Goal: Task Accomplishment & Management: Manage account settings

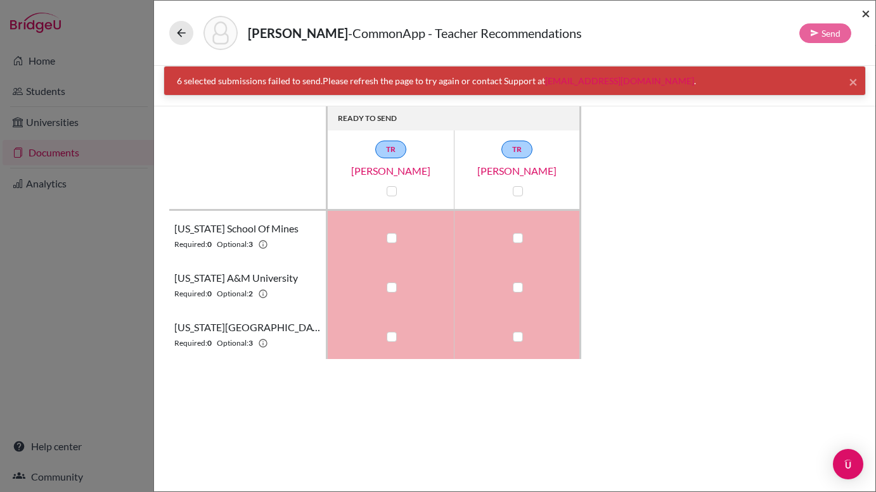
click at [866, 15] on span "×" at bounding box center [865, 13] width 9 height 18
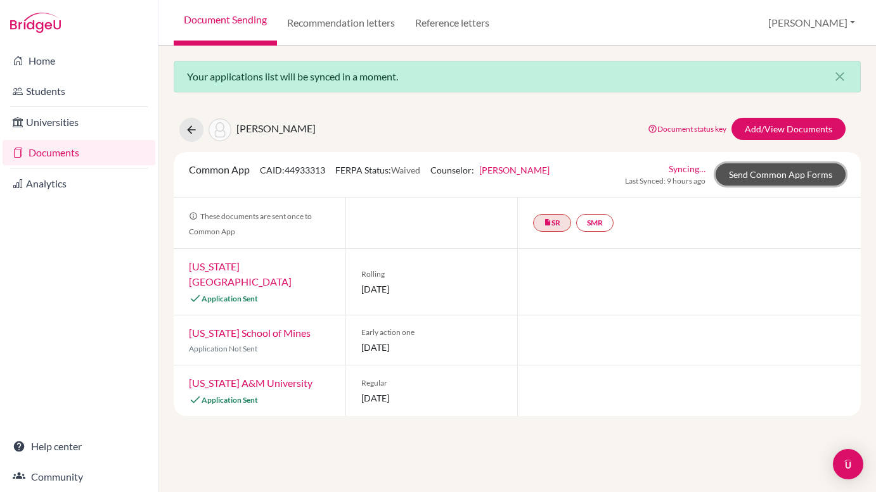
click at [749, 175] on link "Send Common App Forms" at bounding box center [780, 174] width 130 height 22
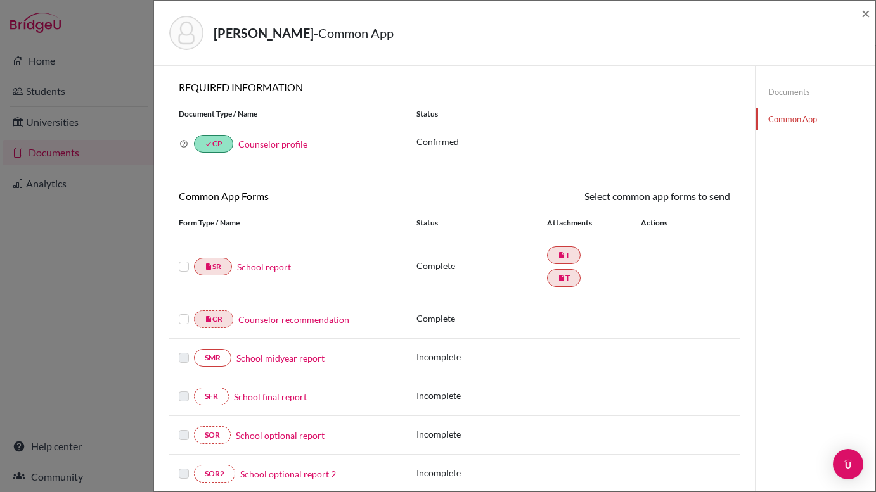
click at [182, 259] on label at bounding box center [184, 259] width 10 height 0
click at [0, 0] on input "checkbox" at bounding box center [0, 0] width 0 height 0
click at [184, 313] on label at bounding box center [184, 313] width 10 height 0
click at [0, 0] on input "checkbox" at bounding box center [0, 0] width 0 height 0
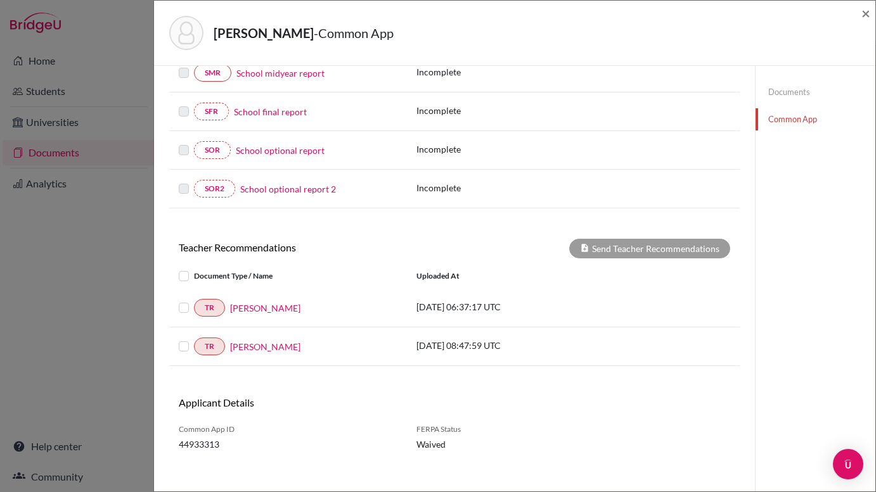
scroll to position [285, 0]
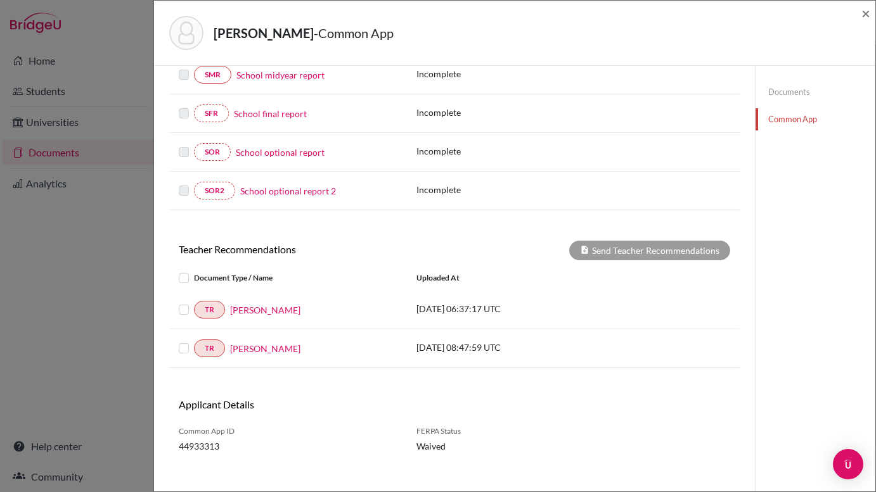
click at [194, 302] on label at bounding box center [194, 302] width 0 height 0
click at [0, 0] on input "checkbox" at bounding box center [0, 0] width 0 height 0
click at [194, 341] on label at bounding box center [194, 341] width 0 height 0
click at [0, 0] on input "checkbox" at bounding box center [0, 0] width 0 height 0
click at [623, 257] on button "Send Teacher Recommendations" at bounding box center [649, 251] width 161 height 20
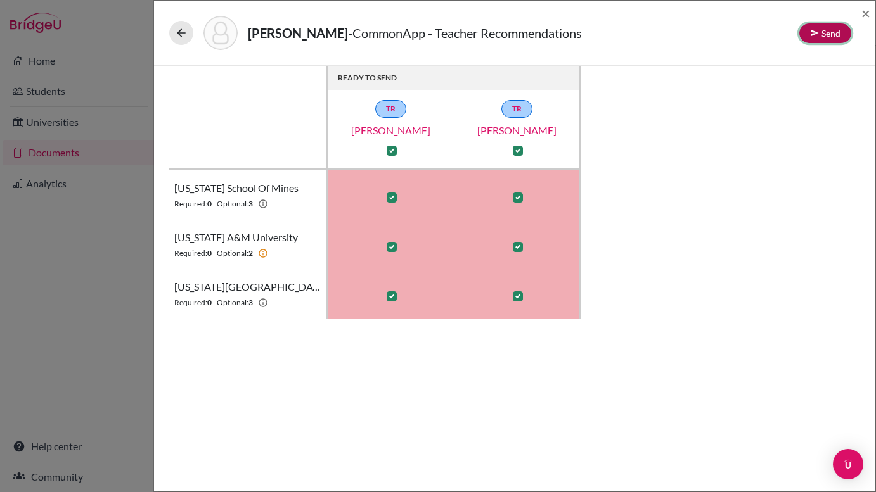
click at [829, 34] on button "Send" at bounding box center [825, 33] width 52 height 20
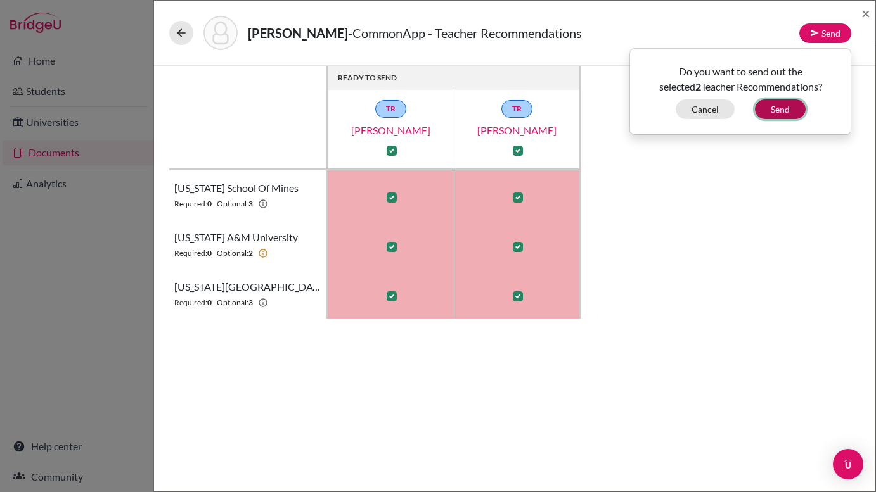
click at [786, 112] on button "Send" at bounding box center [780, 109] width 51 height 20
checkbox input "false"
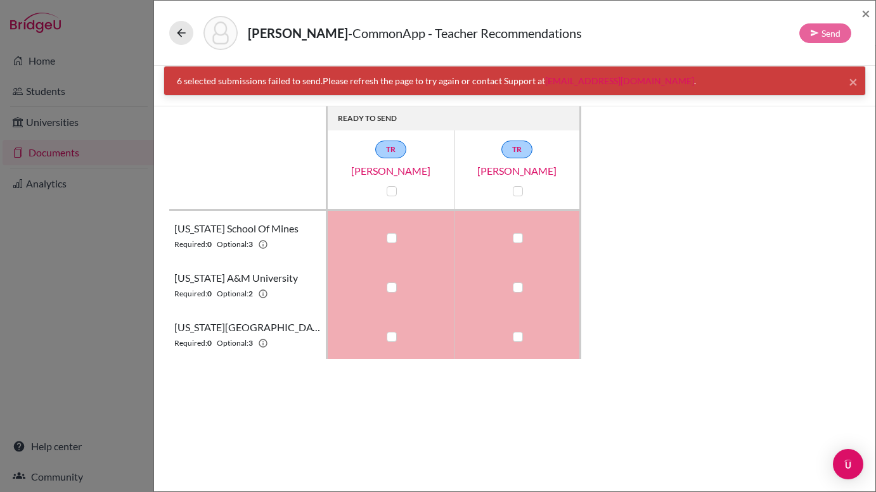
click at [785, 112] on div "READY TO SEND TR [PERSON_NAME] TR [PERSON_NAME] [US_STATE] School of Mines Requ…" at bounding box center [514, 232] width 691 height 253
click at [868, 15] on span "×" at bounding box center [865, 13] width 9 height 18
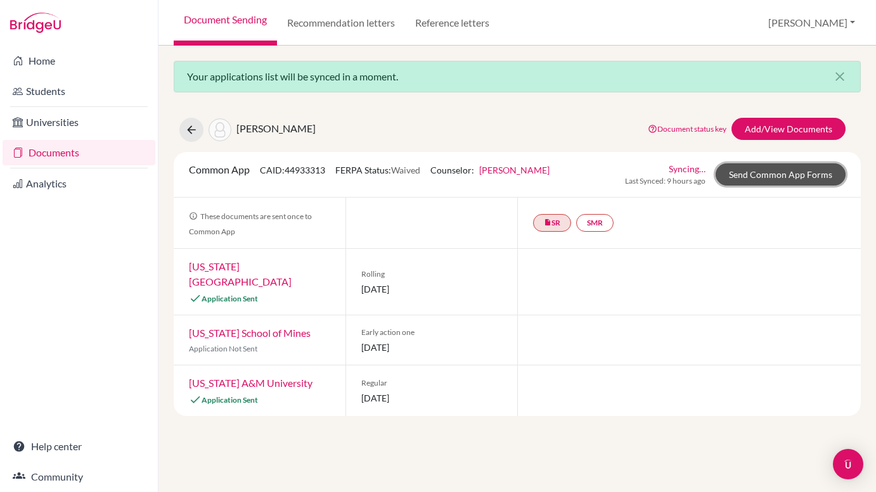
click at [765, 179] on link "Send Common App Forms" at bounding box center [780, 174] width 130 height 22
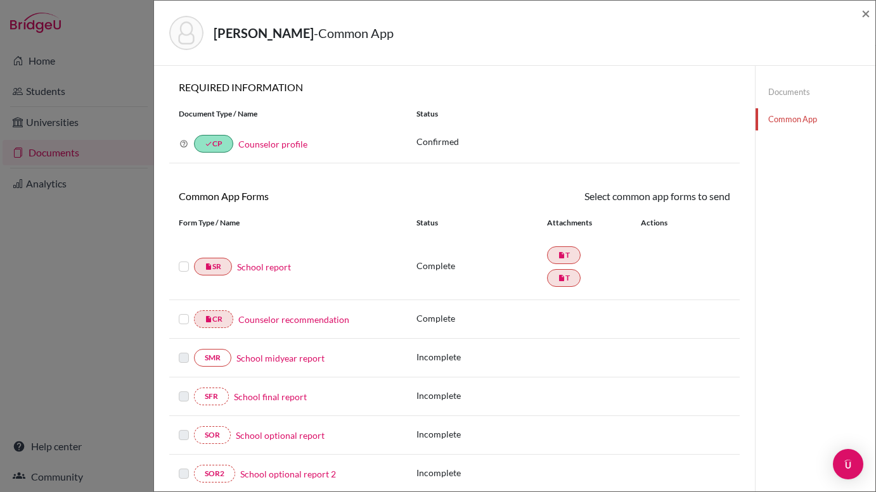
click at [183, 259] on label at bounding box center [184, 259] width 10 height 0
click at [0, 0] on input "checkbox" at bounding box center [0, 0] width 0 height 0
click at [183, 313] on label at bounding box center [184, 313] width 10 height 0
click at [0, 0] on input "checkbox" at bounding box center [0, 0] width 0 height 0
click at [705, 196] on link "Send" at bounding box center [703, 199] width 53 height 20
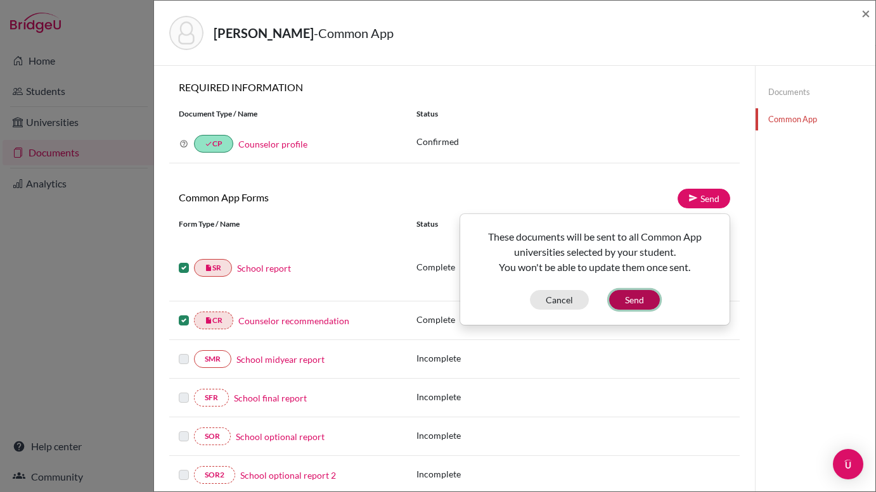
click at [644, 305] on button "Send" at bounding box center [634, 300] width 51 height 20
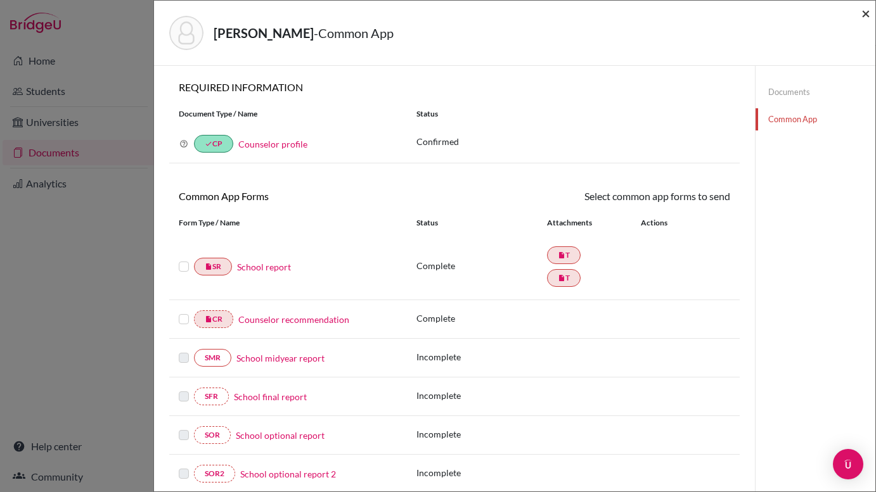
click at [868, 17] on span "×" at bounding box center [865, 13] width 9 height 18
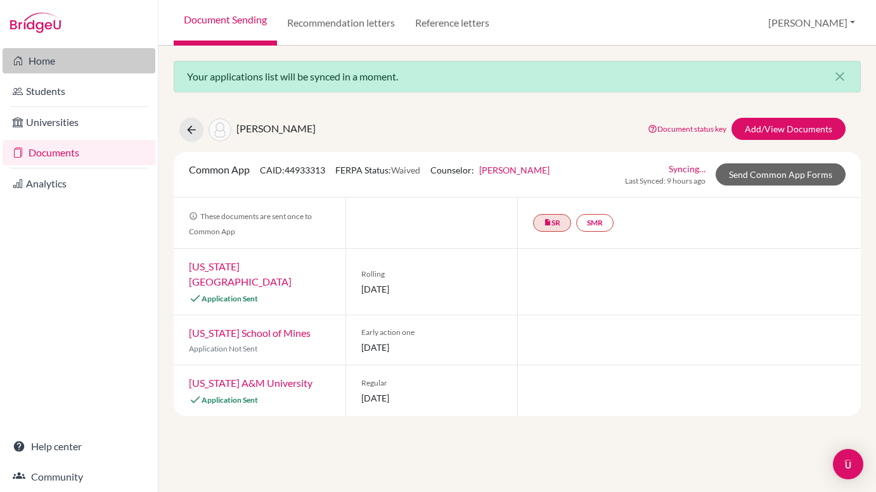
click at [86, 66] on link "Home" at bounding box center [79, 60] width 153 height 25
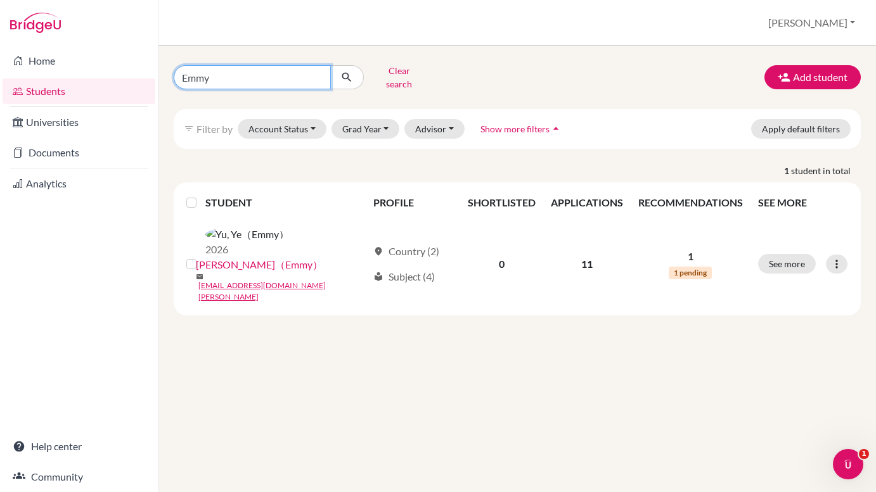
drag, startPoint x: 219, startPoint y: 75, endPoint x: 188, endPoint y: 72, distance: 31.3
click at [188, 72] on input "Emmy" at bounding box center [252, 77] width 157 height 24
type input "E"
click at [236, 72] on input "Find student by name..." at bounding box center [252, 77] width 157 height 24
click at [284, 74] on input "Find student by name..." at bounding box center [252, 77] width 157 height 24
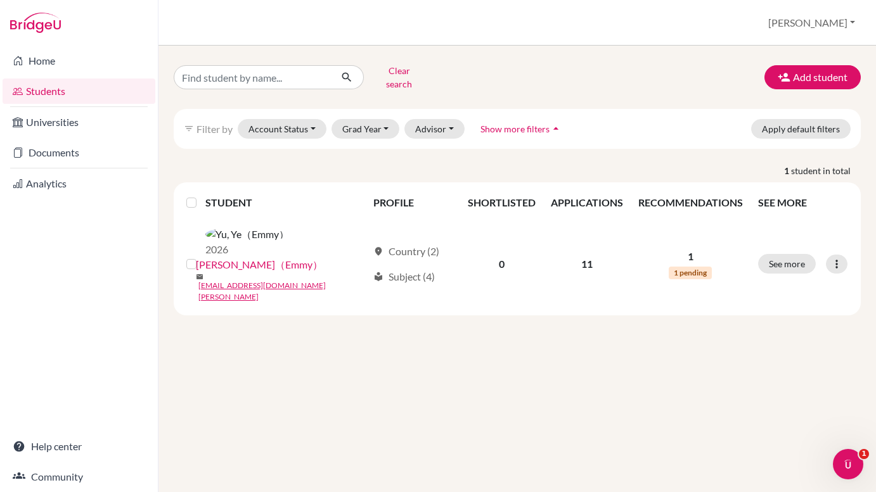
click at [278, 49] on div "Clear search Add student filter_list Filter by Account Status Active accounts A…" at bounding box center [516, 269] width 717 height 447
click at [278, 75] on input "Find student by name..." at bounding box center [252, 77] width 157 height 24
click at [380, 96] on div "Clear search Add student filter_list Filter by Account Status Active accounts A…" at bounding box center [517, 188] width 687 height 255
click at [274, 75] on input "Find student by name..." at bounding box center [252, 77] width 157 height 24
click at [285, 383] on div "Clear search Add student filter_list Filter by Account Status Active accounts A…" at bounding box center [516, 269] width 717 height 447
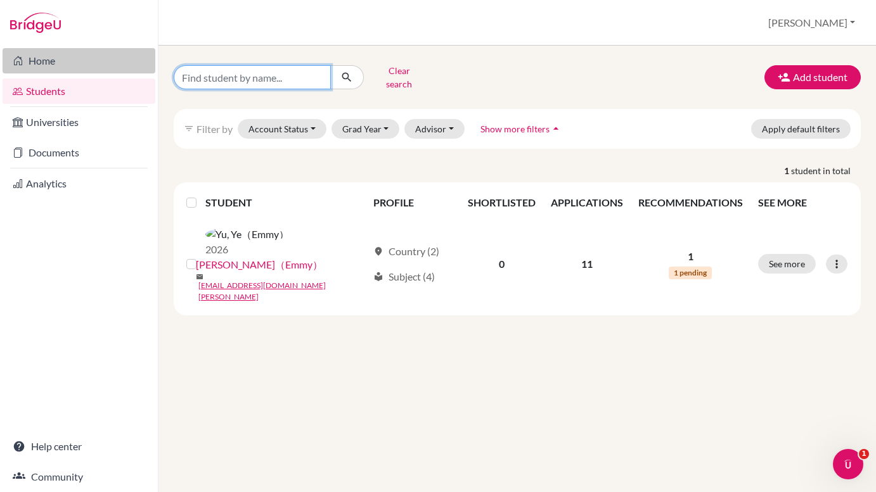
drag, startPoint x: 281, startPoint y: 75, endPoint x: 152, endPoint y: 69, distance: 129.4
click at [152, 69] on div "Home Students Universities Documents Analytics Help center Community Students o…" at bounding box center [438, 246] width 876 height 492
type input "Mirya"
click button "submit" at bounding box center [347, 77] width 34 height 24
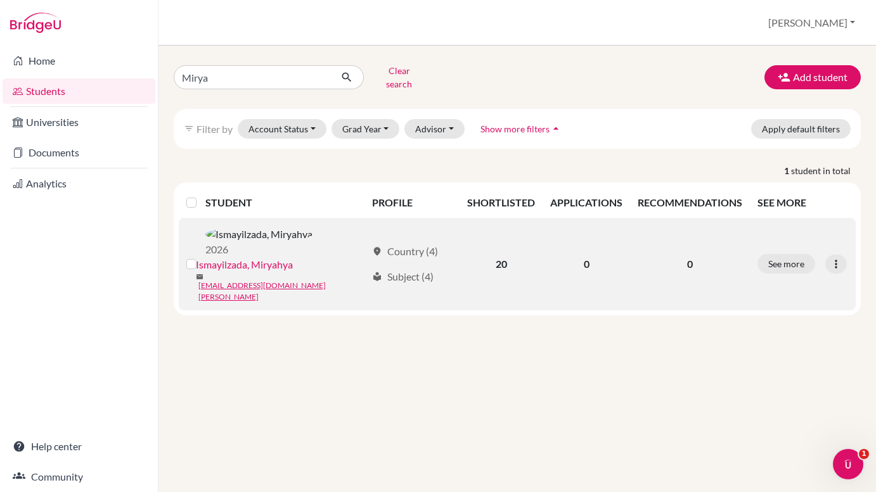
click at [269, 257] on link "Ismayilzada, Miryahya" at bounding box center [244, 264] width 97 height 15
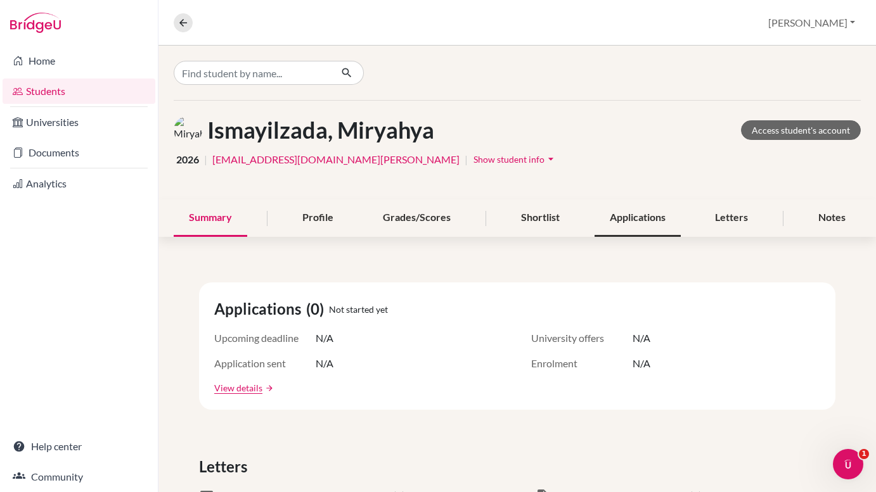
click at [629, 214] on div "Applications" at bounding box center [637, 218] width 86 height 37
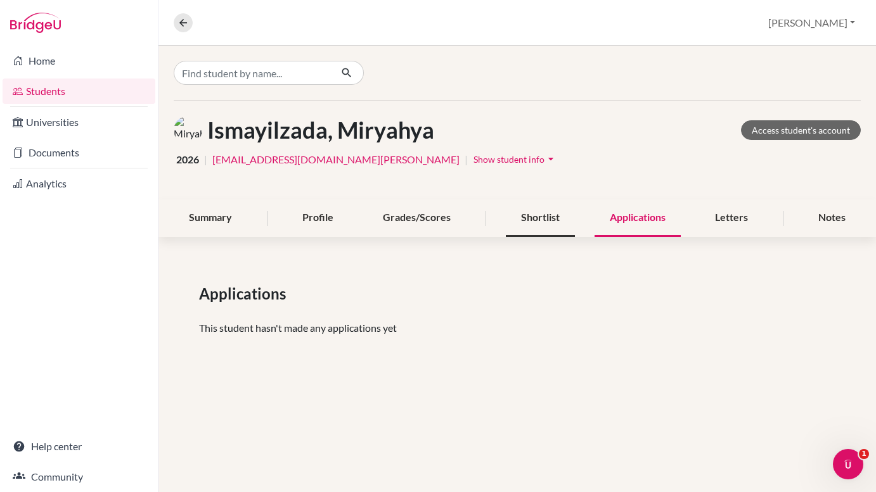
click at [528, 219] on div "Shortlist" at bounding box center [540, 218] width 69 height 37
click at [547, 218] on div "Shortlist" at bounding box center [540, 218] width 69 height 37
click at [446, 219] on div "Grades/Scores" at bounding box center [417, 218] width 98 height 37
click at [514, 222] on div "Shortlist" at bounding box center [540, 218] width 69 height 37
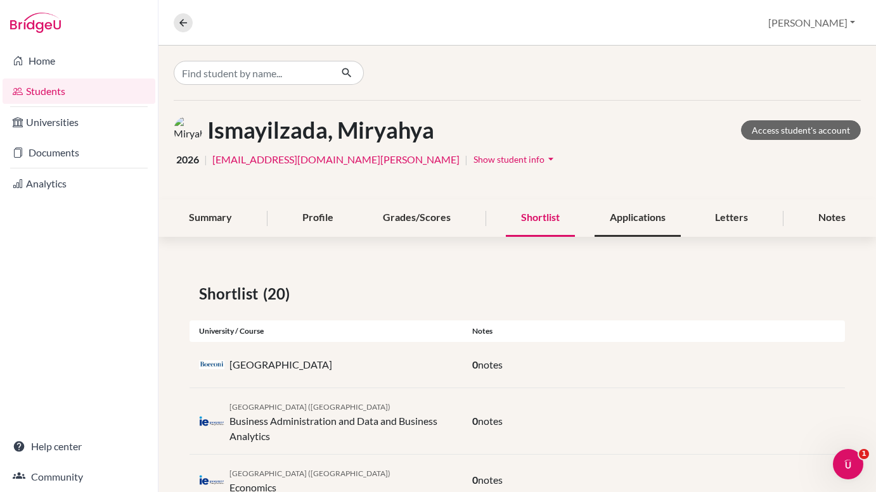
click at [620, 217] on div "Applications" at bounding box center [637, 218] width 86 height 37
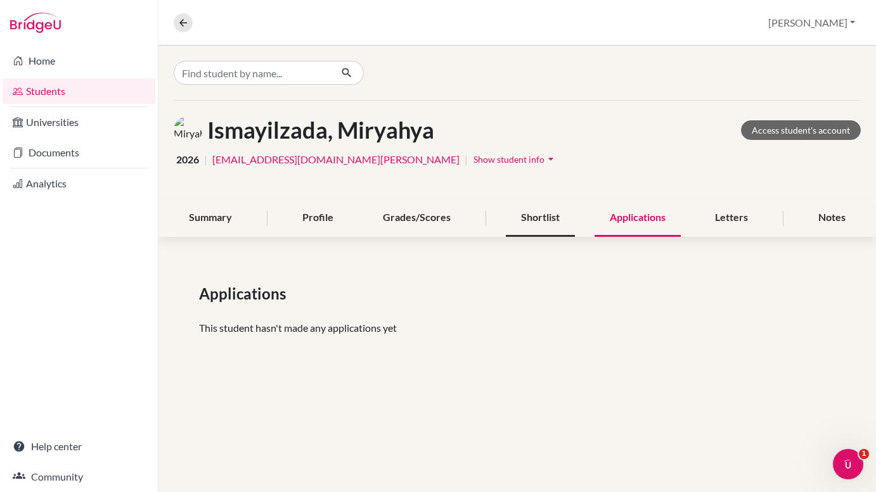
click at [542, 229] on div "Shortlist" at bounding box center [540, 218] width 69 height 37
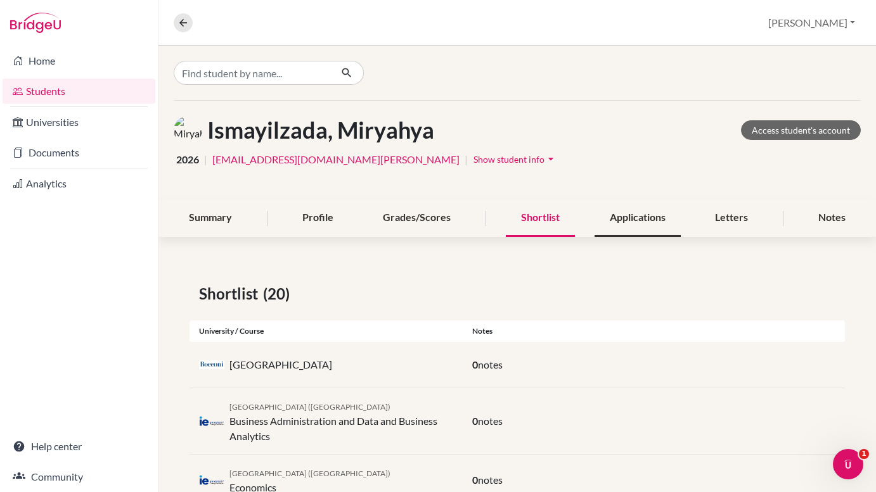
click at [631, 219] on div "Applications" at bounding box center [637, 218] width 86 height 37
